Goal: Check status: Check status

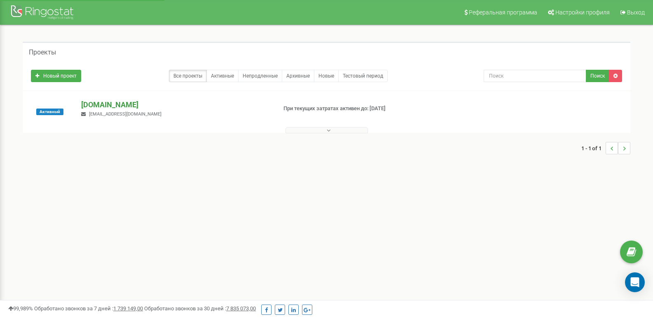
click at [135, 107] on p "[DOMAIN_NAME]" at bounding box center [175, 104] width 189 height 11
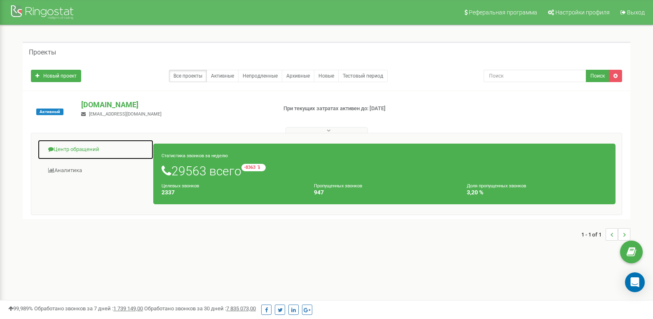
click at [83, 147] on link "Центр обращений" at bounding box center [96, 149] width 116 height 20
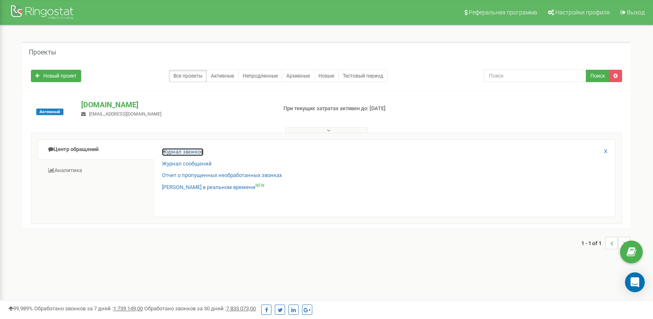
click at [197, 151] on link "Журнал звонков" at bounding box center [183, 152] width 42 height 8
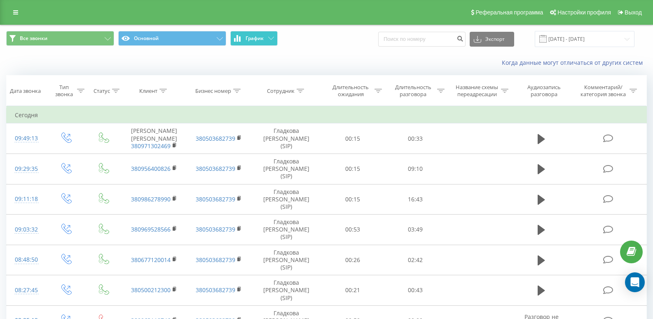
click at [256, 43] on button "График" at bounding box center [253, 38] width 47 height 15
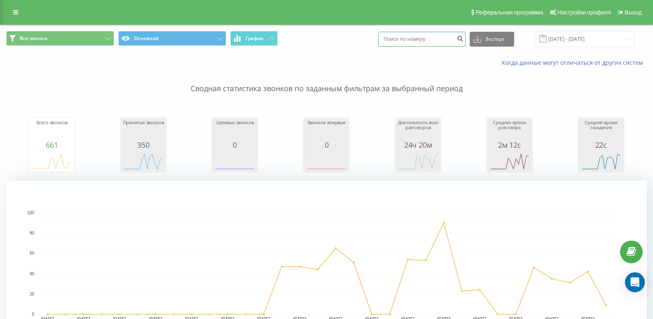
click at [442, 33] on input at bounding box center [421, 39] width 87 height 15
paste input "380967409859"
type input "380967409859"
click at [464, 36] on icon "submit" at bounding box center [460, 37] width 7 height 5
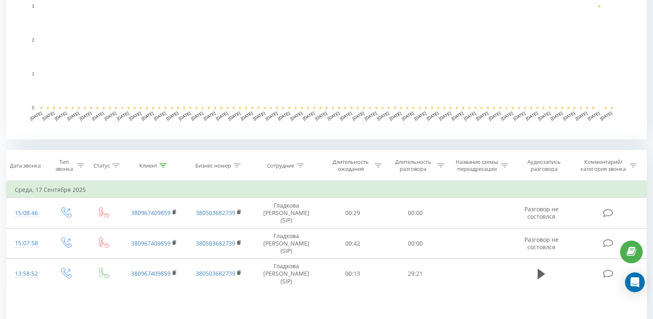
scroll to position [284, 0]
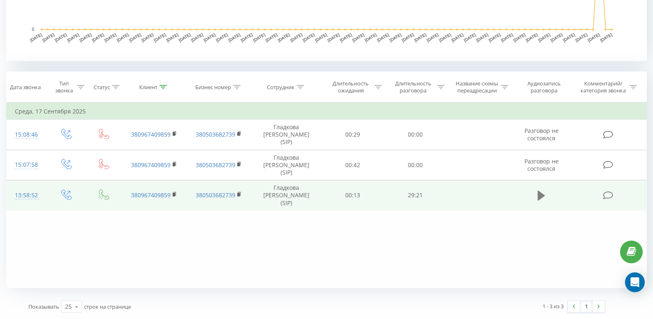
click at [543, 190] on icon at bounding box center [541, 195] width 7 height 10
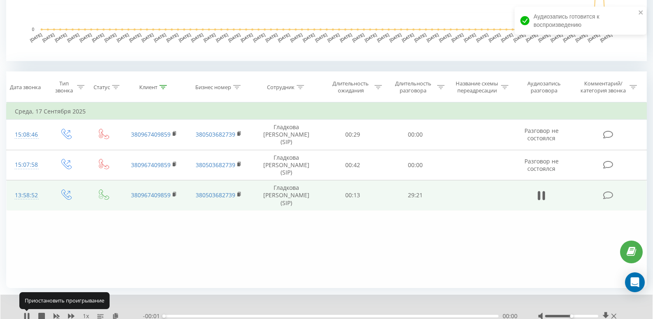
drag, startPoint x: 28, startPoint y: 316, endPoint x: 47, endPoint y: 317, distance: 19.0
click at [28, 315] on icon at bounding box center [27, 316] width 7 height 7
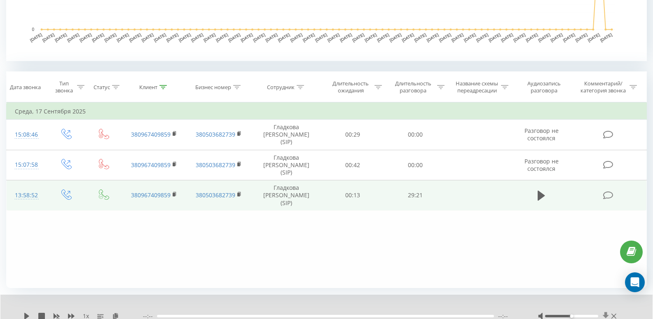
click at [605, 314] on icon at bounding box center [606, 316] width 7 height 8
click at [606, 315] on icon at bounding box center [606, 316] width 6 height 8
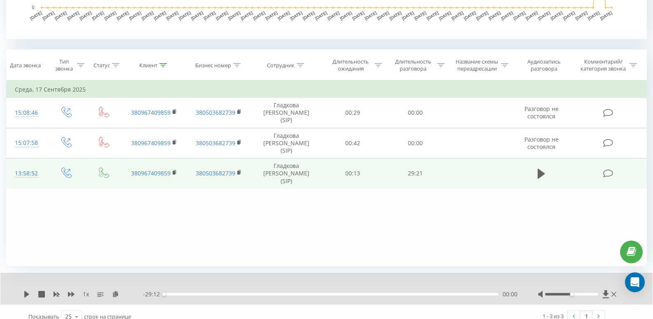
scroll to position [316, 0]
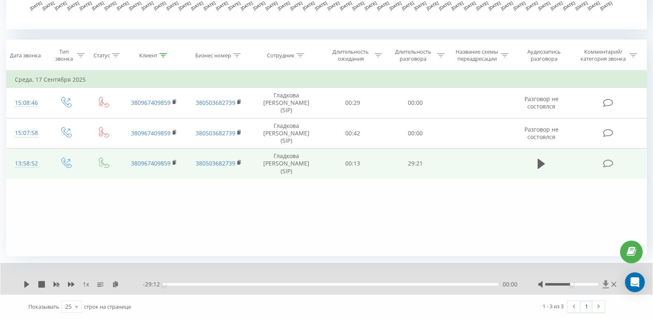
click at [605, 280] on icon at bounding box center [606, 284] width 6 height 8
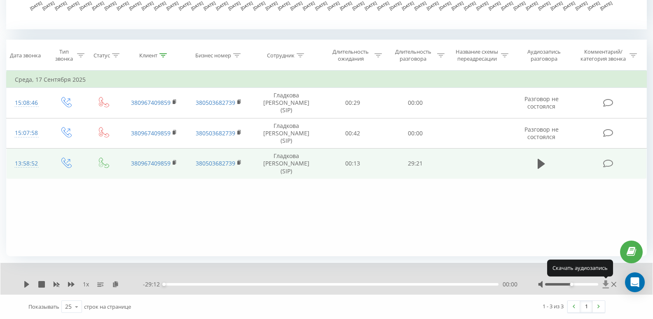
click at [605, 280] on icon at bounding box center [606, 284] width 6 height 8
click at [605, 284] on icon at bounding box center [606, 284] width 6 height 8
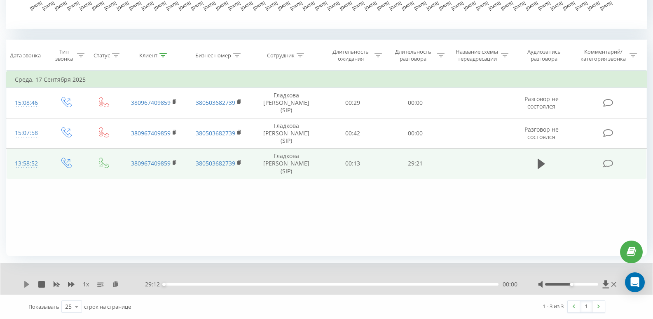
click at [24, 282] on icon at bounding box center [27, 284] width 7 height 7
click at [24, 282] on icon at bounding box center [25, 284] width 2 height 7
click at [606, 284] on icon at bounding box center [606, 284] width 6 height 8
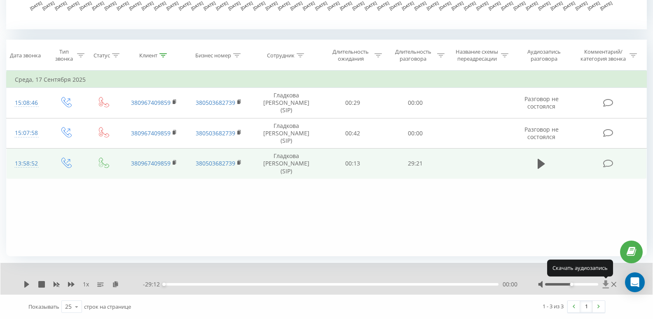
click at [606, 284] on icon at bounding box center [606, 284] width 6 height 8
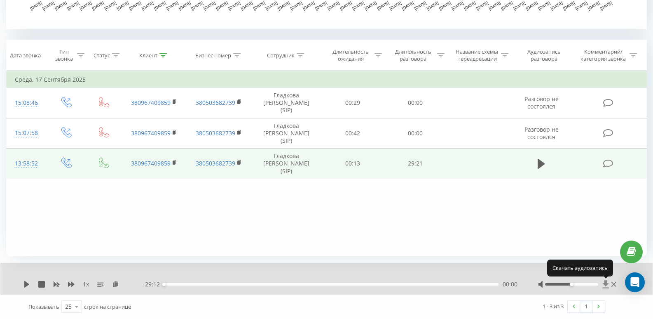
click at [606, 284] on icon at bounding box center [606, 284] width 6 height 8
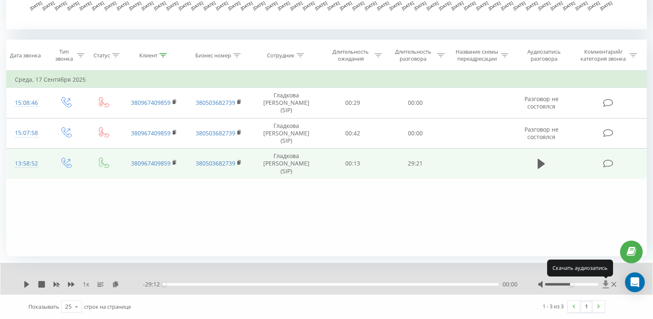
click at [605, 284] on icon at bounding box center [606, 284] width 6 height 8
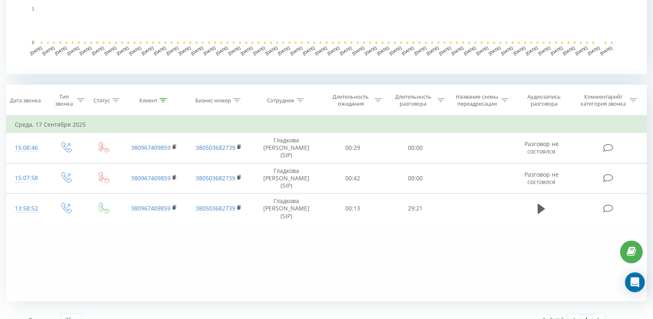
scroll to position [284, 0]
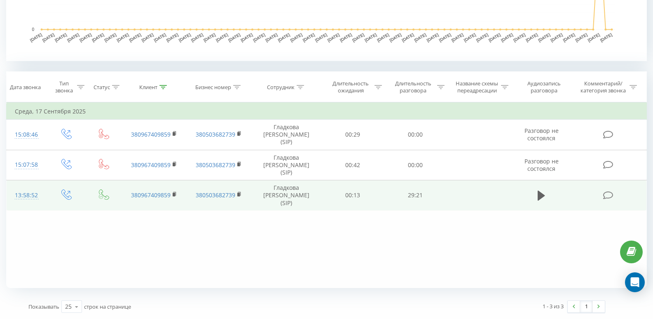
click at [535, 181] on td at bounding box center [542, 195] width 60 height 31
click at [538, 190] on icon at bounding box center [541, 196] width 7 height 12
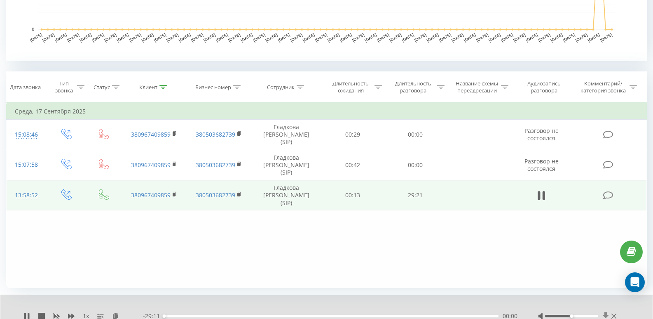
click at [606, 314] on icon at bounding box center [606, 316] width 6 height 8
click at [26, 315] on icon at bounding box center [27, 316] width 7 height 7
click at [605, 314] on icon at bounding box center [606, 316] width 7 height 8
click at [604, 316] on icon at bounding box center [606, 316] width 7 height 8
click at [606, 315] on icon at bounding box center [606, 316] width 6 height 8
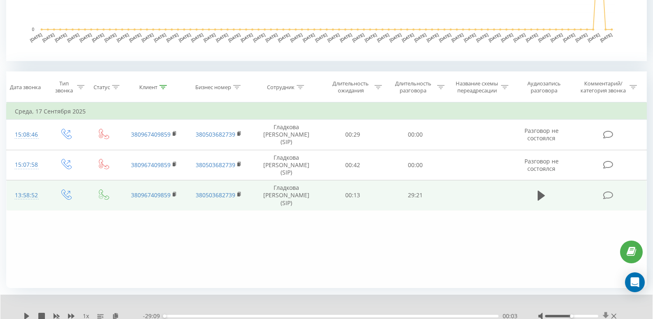
click at [606, 315] on icon at bounding box center [606, 316] width 6 height 8
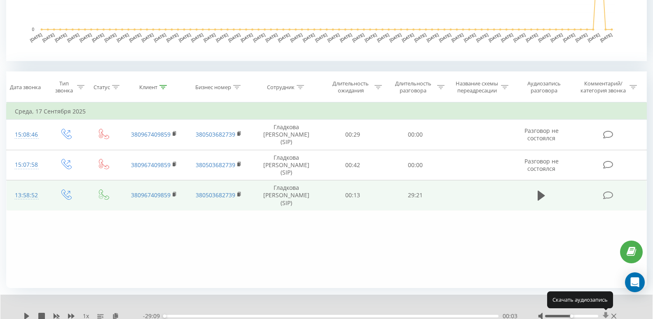
click at [606, 314] on icon at bounding box center [606, 316] width 6 height 8
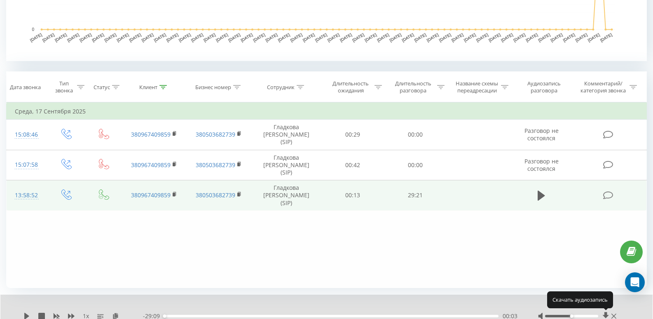
click at [606, 314] on icon at bounding box center [606, 316] width 6 height 8
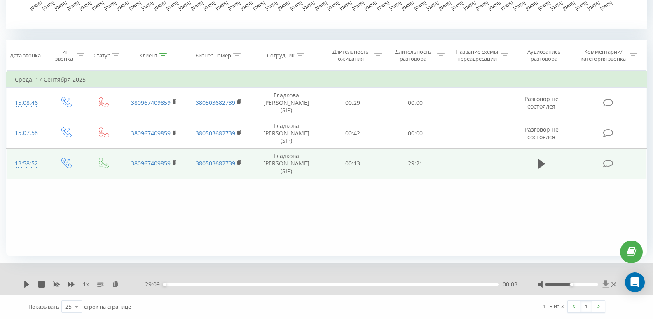
click at [604, 280] on icon at bounding box center [606, 284] width 7 height 8
click at [606, 284] on icon at bounding box center [606, 284] width 6 height 8
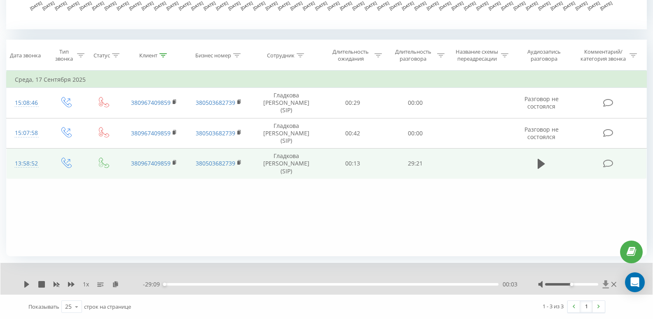
click at [606, 284] on icon at bounding box center [606, 284] width 6 height 8
click at [606, 285] on icon at bounding box center [606, 284] width 6 height 8
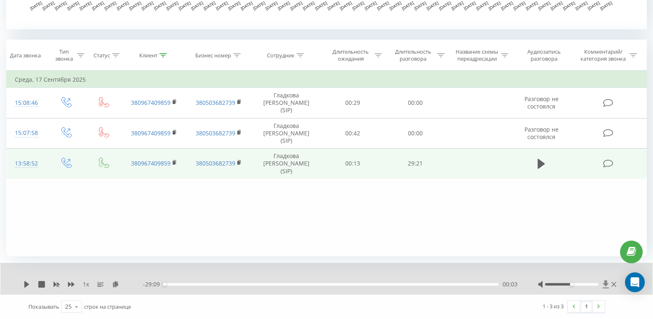
click at [606, 285] on icon at bounding box center [606, 284] width 6 height 8
